Goal: Task Accomplishment & Management: Use online tool/utility

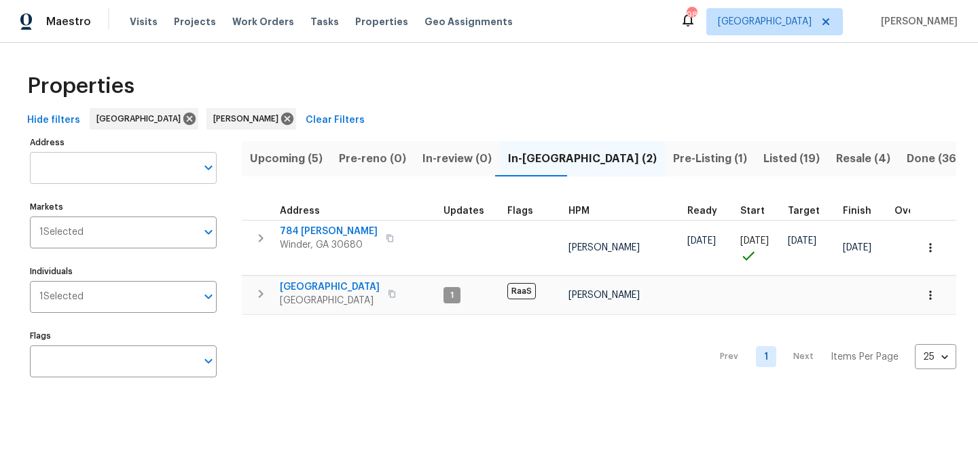
click at [128, 170] on input "Address" at bounding box center [113, 168] width 166 height 32
click at [763, 160] on span "Listed (19)" at bounding box center [791, 158] width 56 height 19
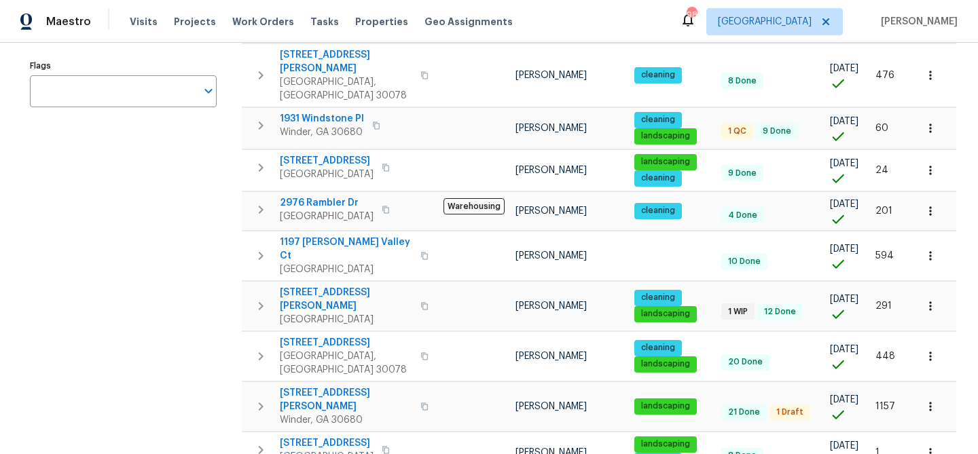
scroll to position [628, 0]
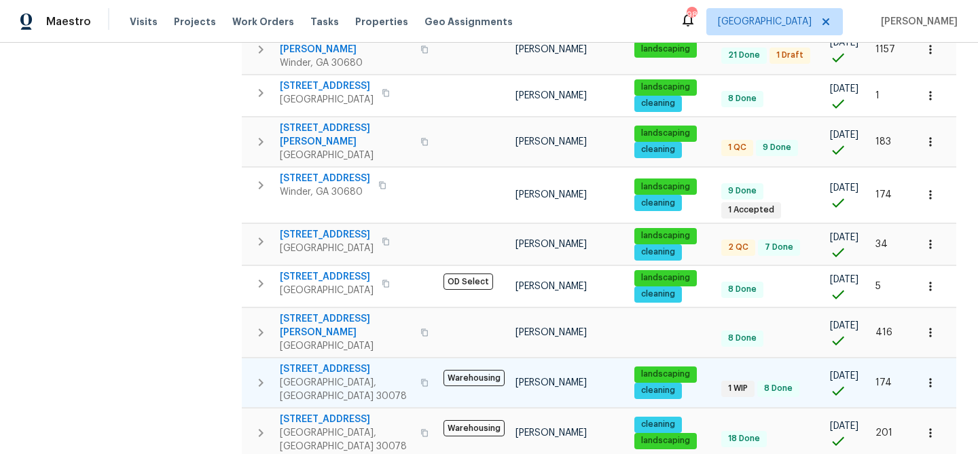
click at [321, 363] on span "[STREET_ADDRESS]" at bounding box center [346, 370] width 132 height 14
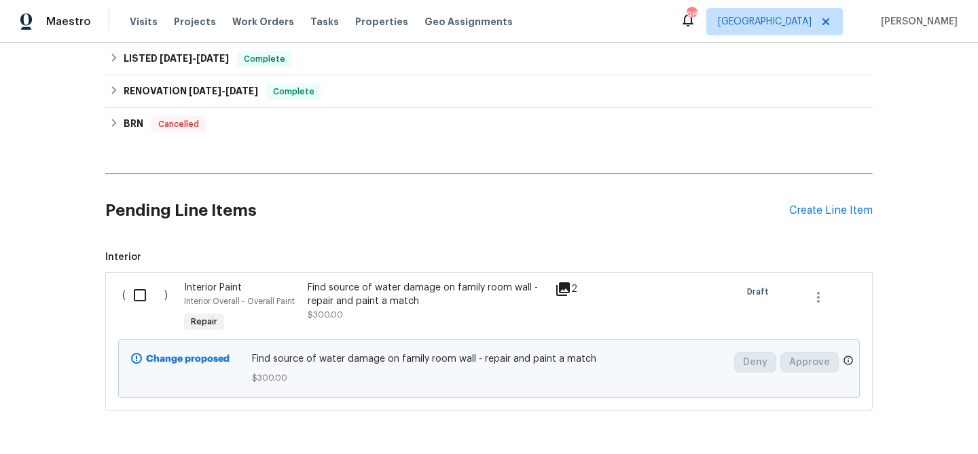
scroll to position [407, 0]
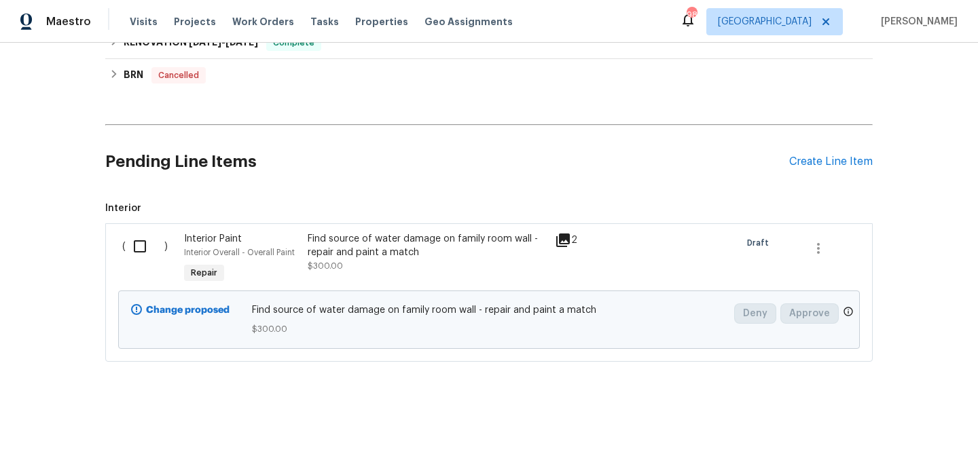
click at [142, 245] on input "checkbox" at bounding box center [145, 246] width 39 height 29
checkbox input "true"
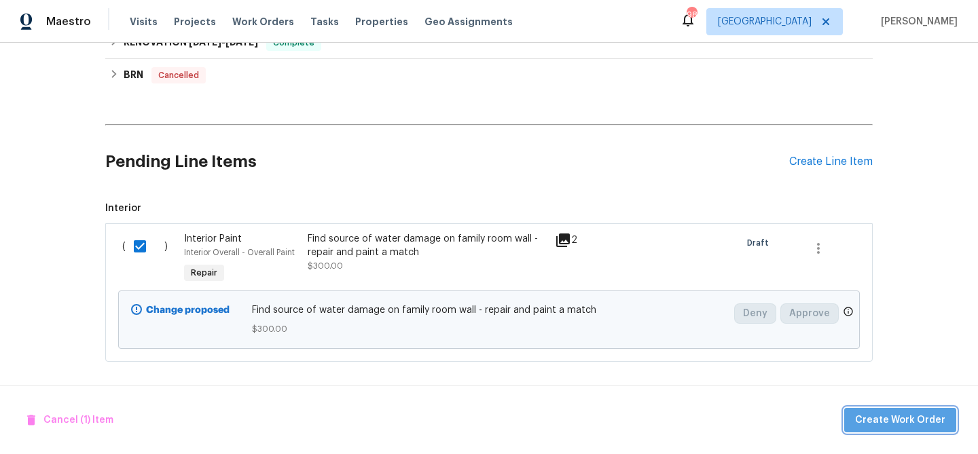
click at [931, 414] on span "Create Work Order" at bounding box center [900, 420] width 90 height 17
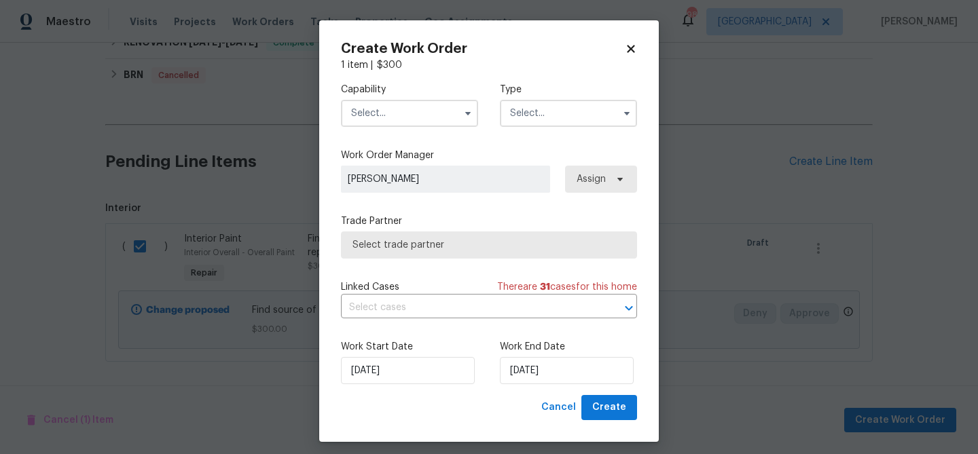
click at [433, 117] on input "text" at bounding box center [409, 113] width 137 height 27
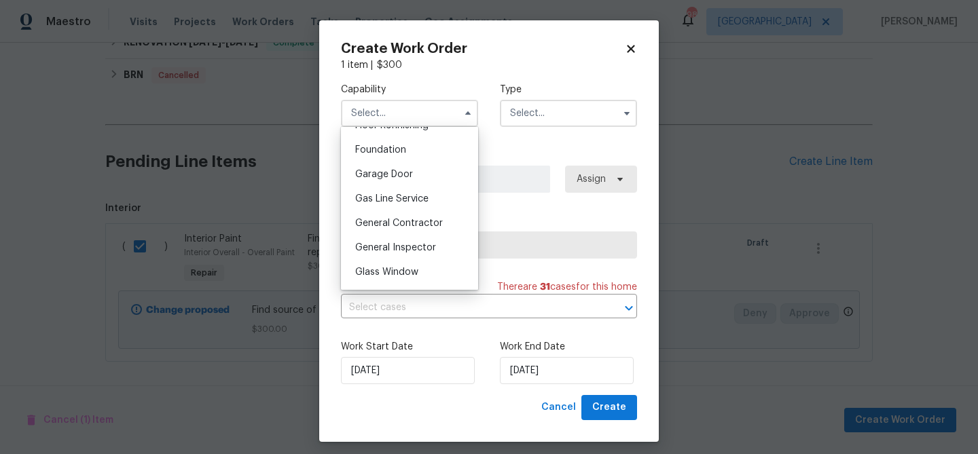
scroll to position [574, 0]
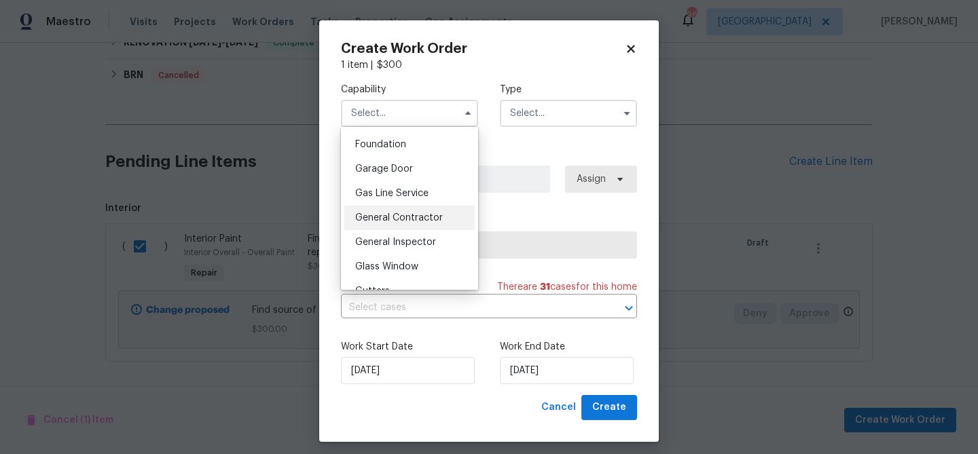
click at [408, 219] on span "General Contractor" at bounding box center [399, 218] width 88 height 10
type input "General Contractor"
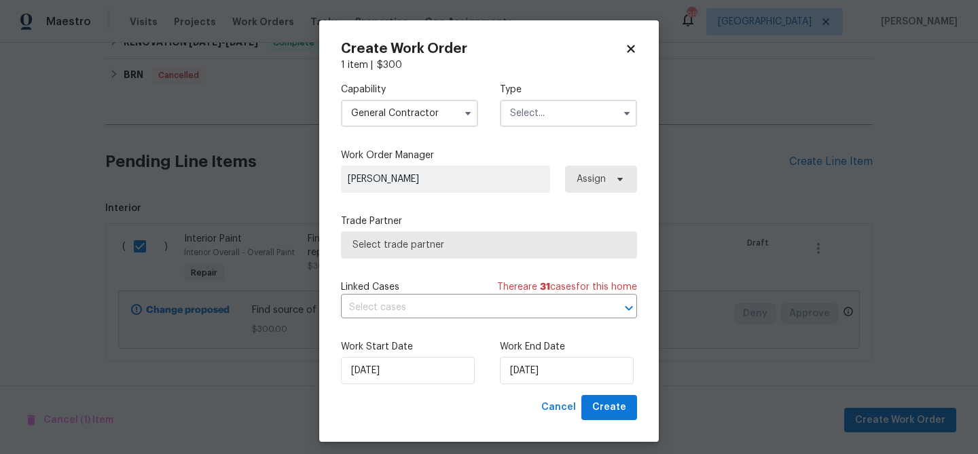
click at [559, 111] on input "text" at bounding box center [568, 113] width 137 height 27
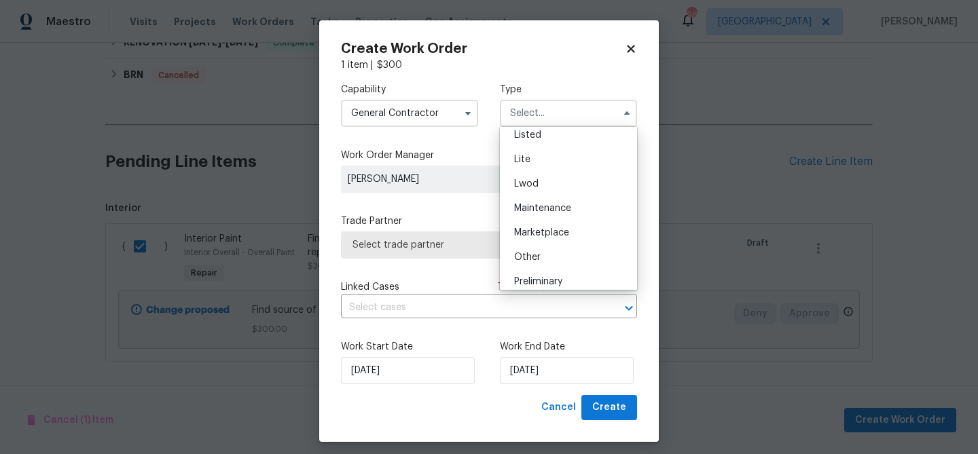
scroll to position [159, 0]
click at [539, 135] on div "Listed" at bounding box center [568, 130] width 130 height 24
type input "Listed"
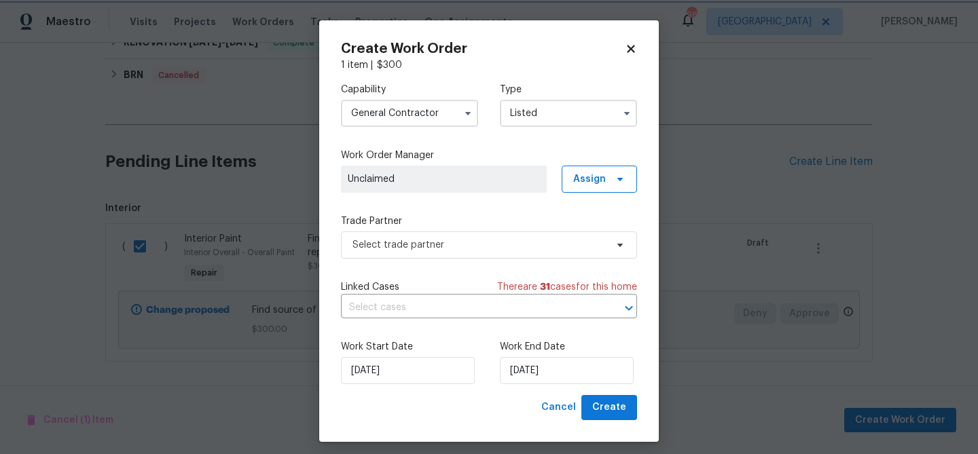
scroll to position [0, 0]
click at [499, 249] on span "Select trade partner" at bounding box center [479, 245] width 253 height 14
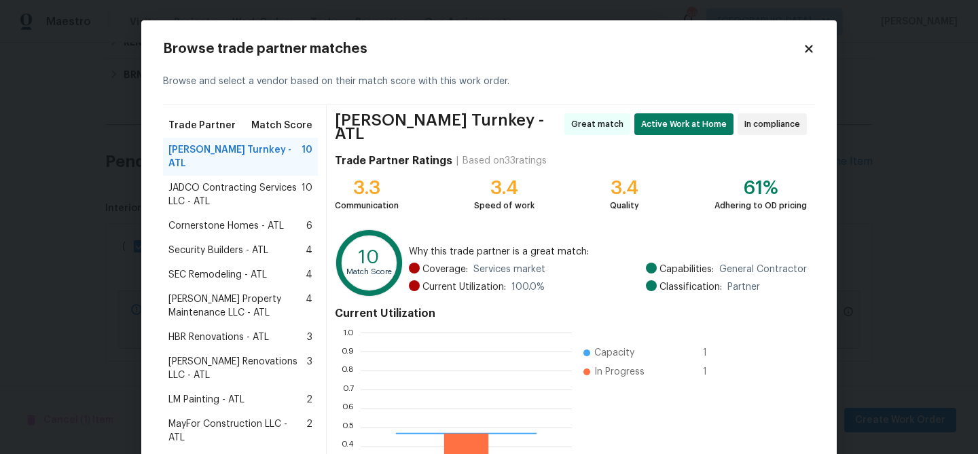
scroll to position [190, 211]
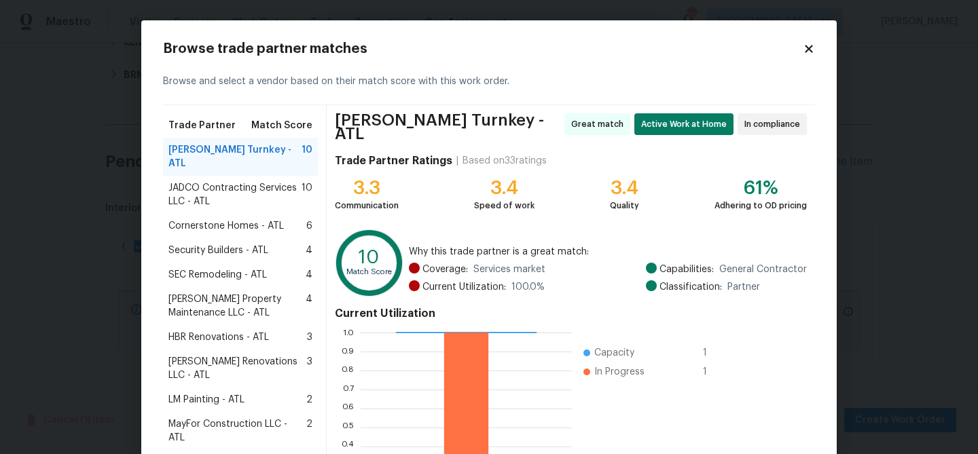
click at [201, 450] on div "Show More" at bounding box center [240, 462] width 155 height 24
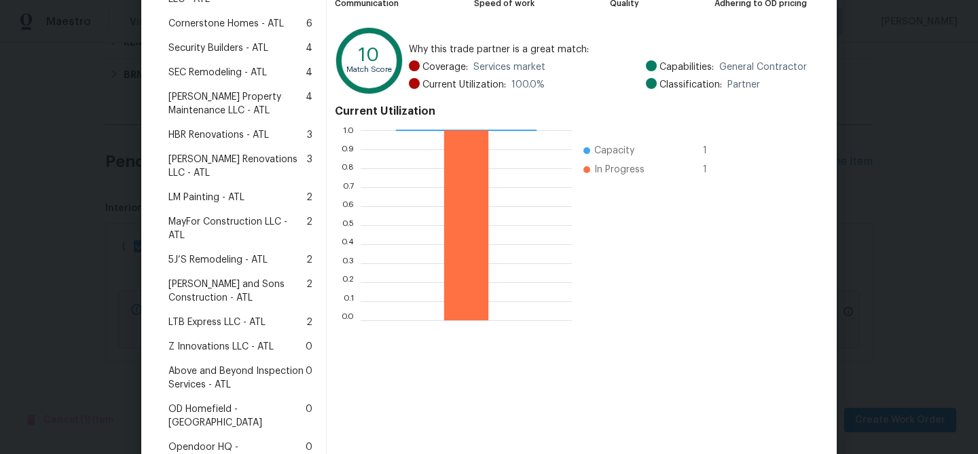
scroll to position [340, 0]
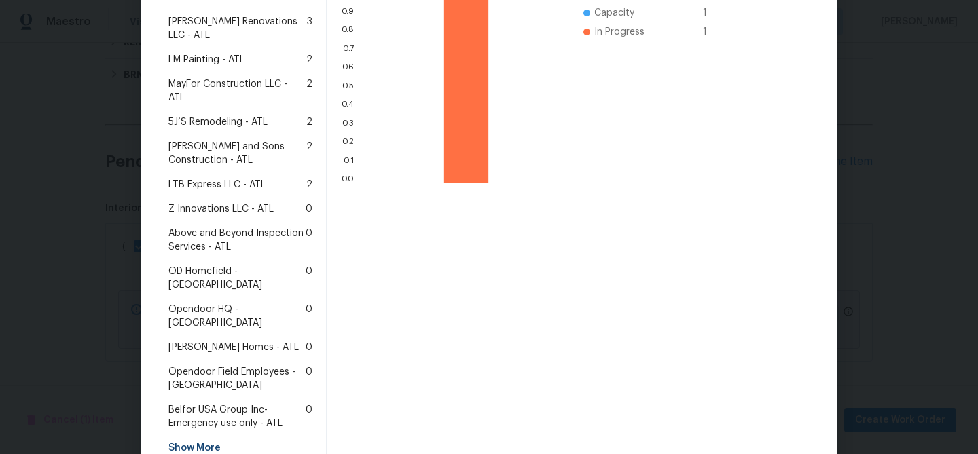
click at [221, 336] on div "Therrien Homes - ATL 0" at bounding box center [240, 348] width 155 height 24
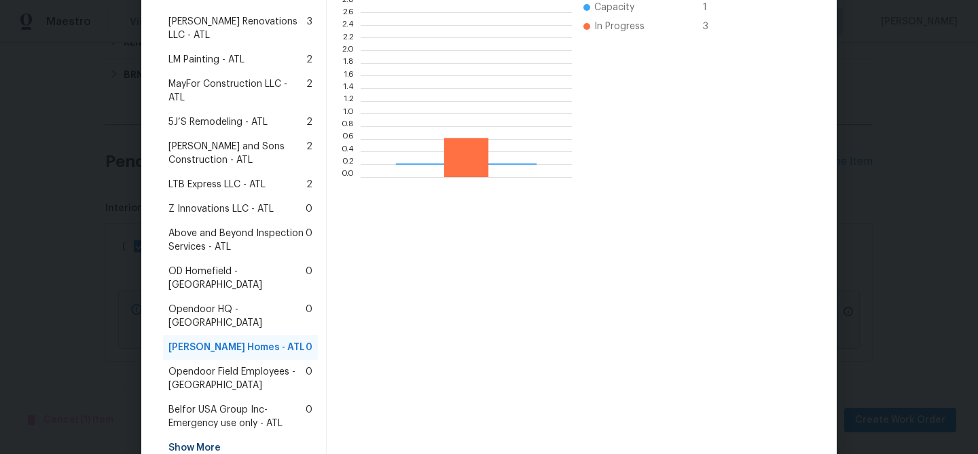
scroll to position [190, 211]
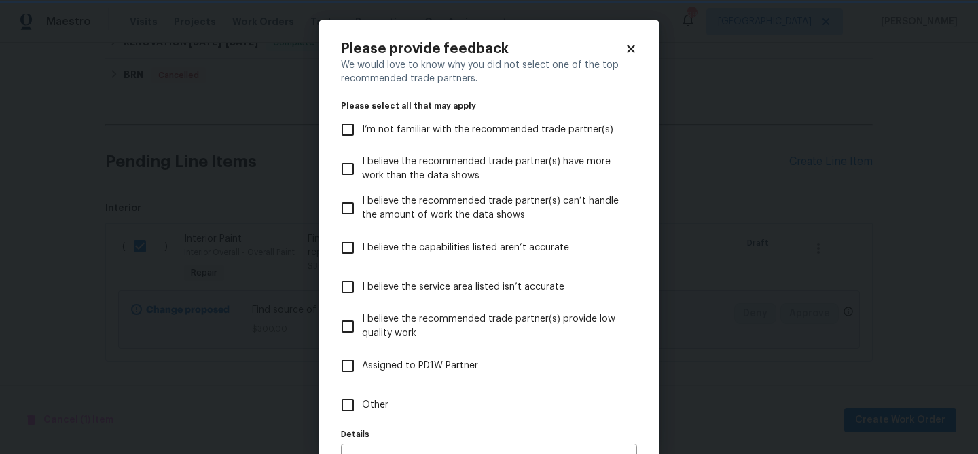
scroll to position [84, 0]
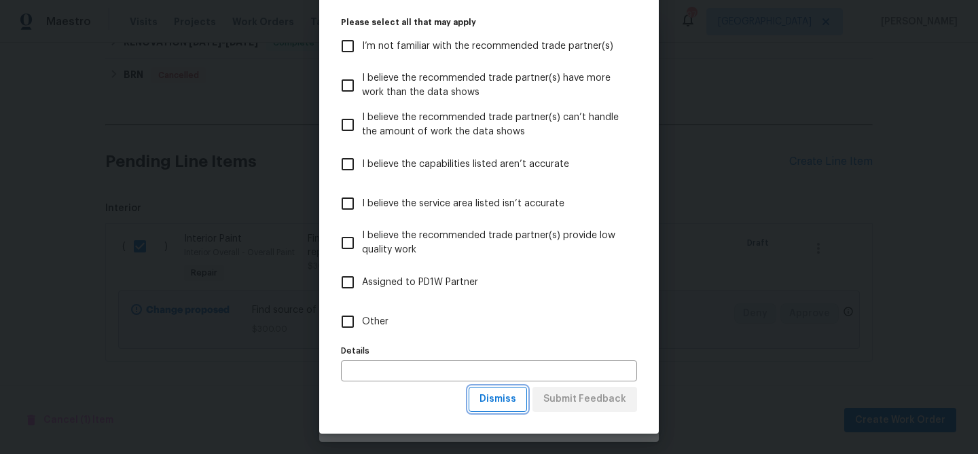
click at [505, 400] on span "Dismiss" at bounding box center [498, 399] width 37 height 17
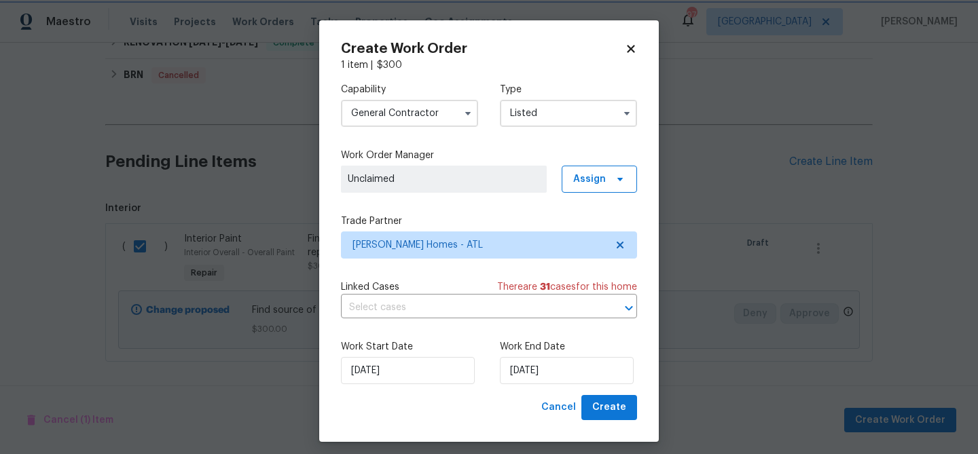
scroll to position [0, 0]
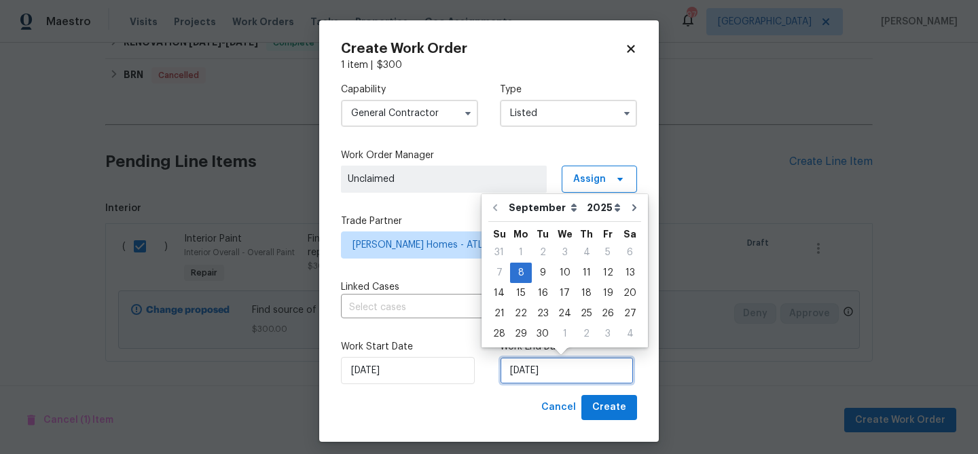
click at [527, 373] on input "9/8/2025" at bounding box center [567, 370] width 134 height 27
click at [576, 276] on div "11" at bounding box center [586, 273] width 21 height 19
type input "9/11/2025"
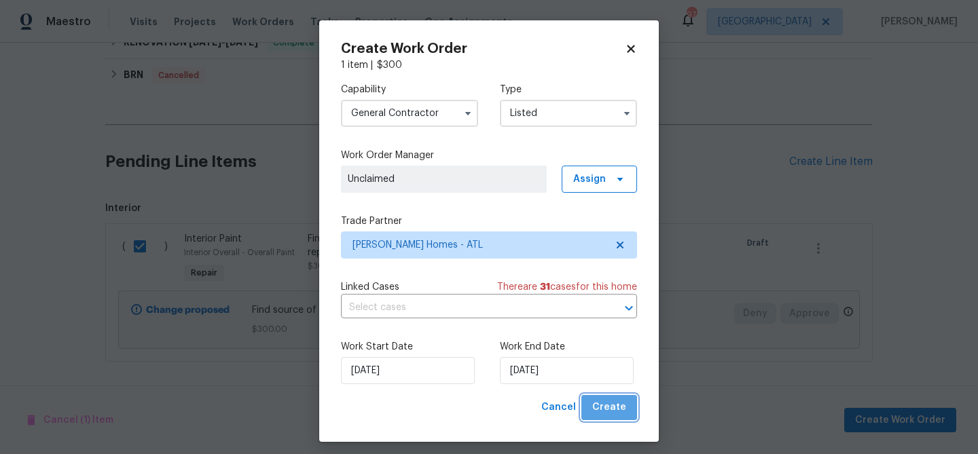
click at [617, 408] on span "Create" at bounding box center [609, 407] width 34 height 17
checkbox input "false"
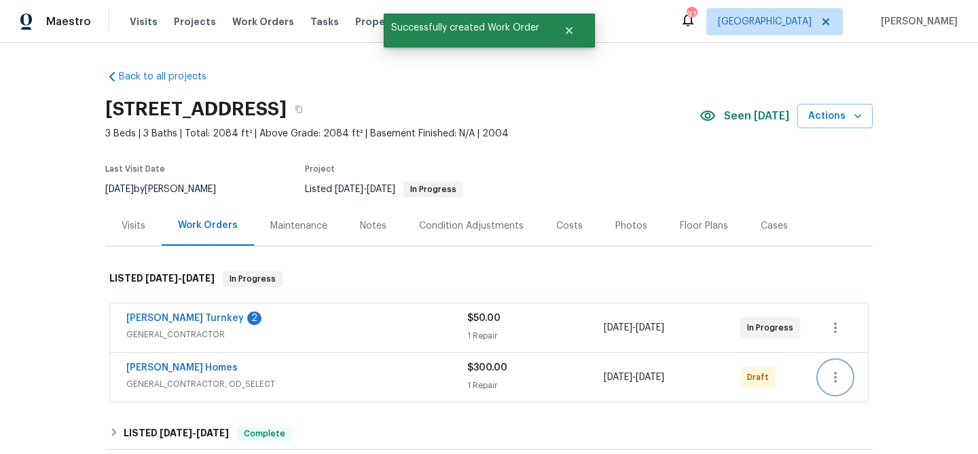
click at [839, 378] on icon "button" at bounding box center [835, 378] width 16 height 16
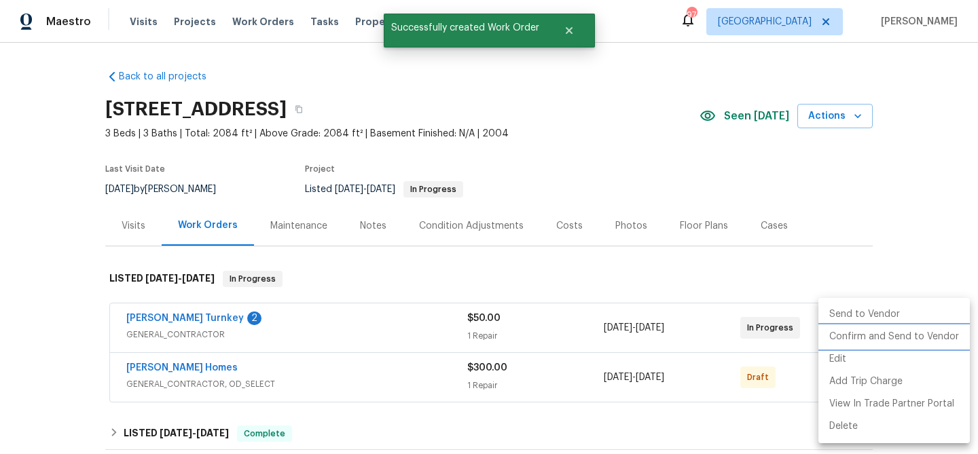
click at [844, 341] on li "Confirm and Send to Vendor" at bounding box center [894, 337] width 151 height 22
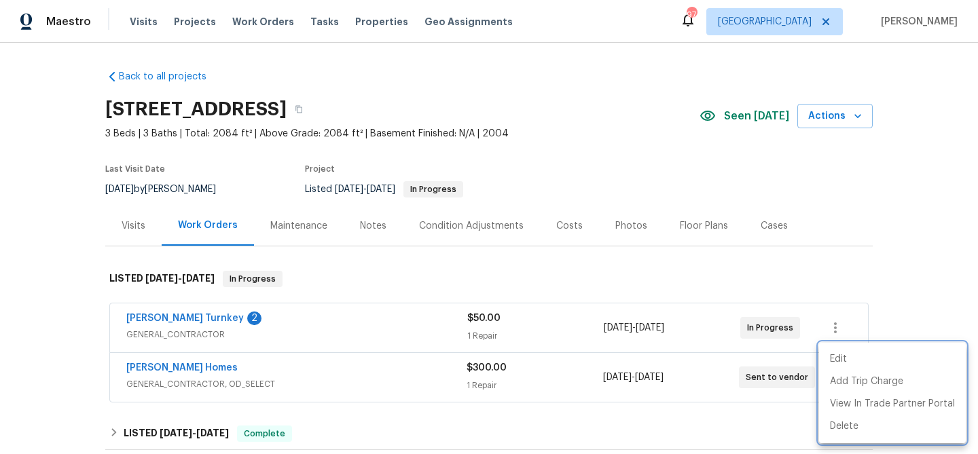
click at [176, 318] on div at bounding box center [489, 227] width 978 height 454
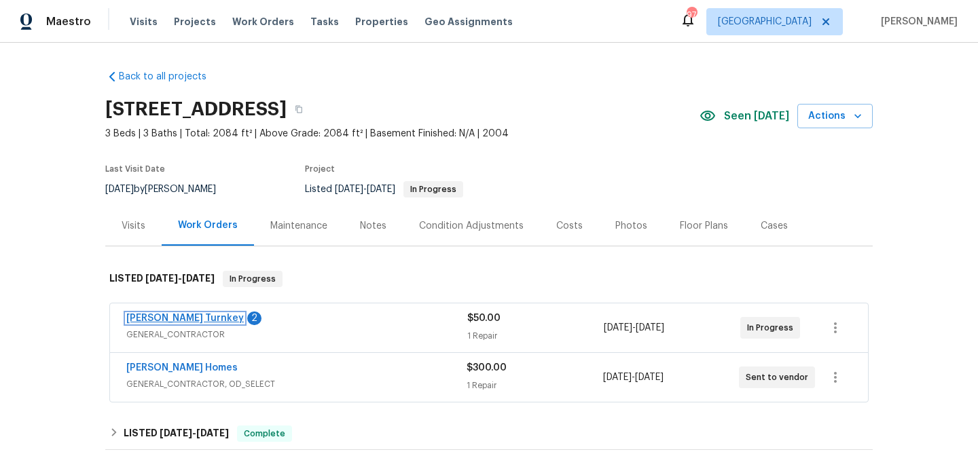
click at [158, 314] on link "Davis Turnkey" at bounding box center [185, 319] width 118 height 10
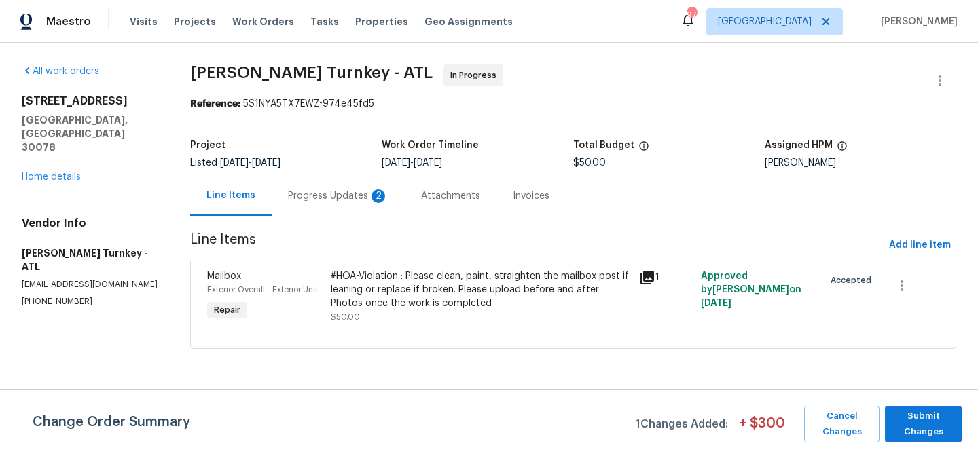
click at [322, 190] on div "Progress Updates 2" at bounding box center [338, 197] width 101 height 14
